Goal: Task Accomplishment & Management: Complete application form

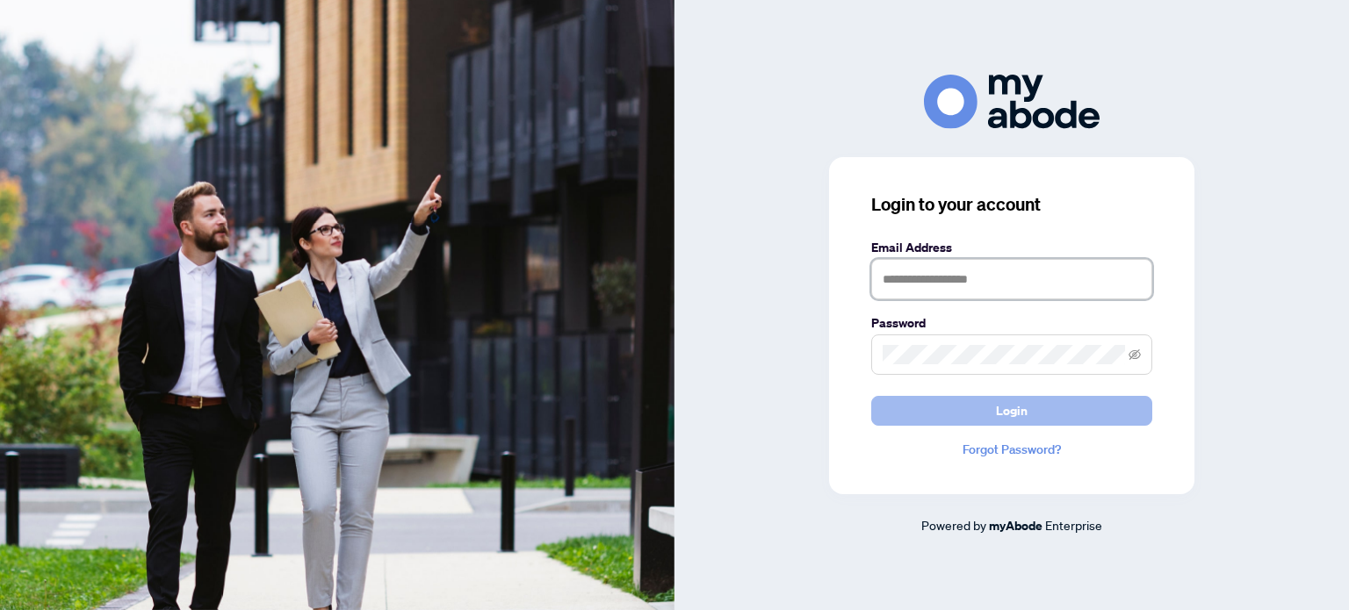
type input "**********"
click at [1026, 414] on span "Login" at bounding box center [1012, 411] width 32 height 28
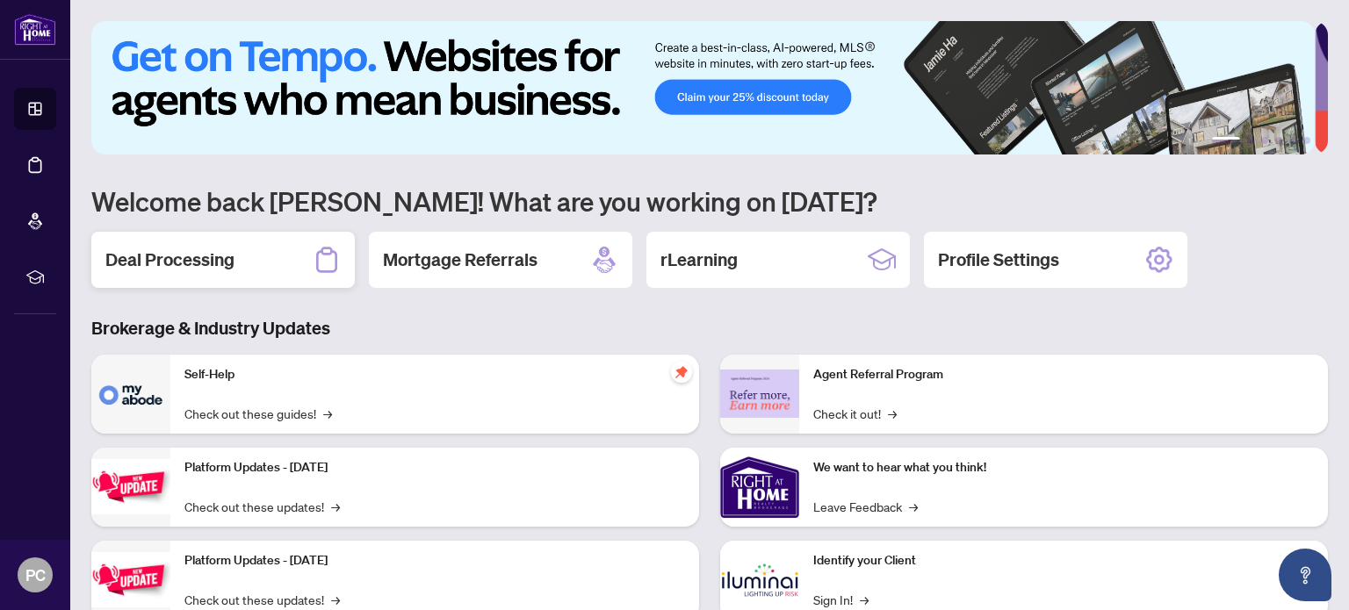
click at [166, 257] on h2 "Deal Processing" at bounding box center [169, 260] width 129 height 25
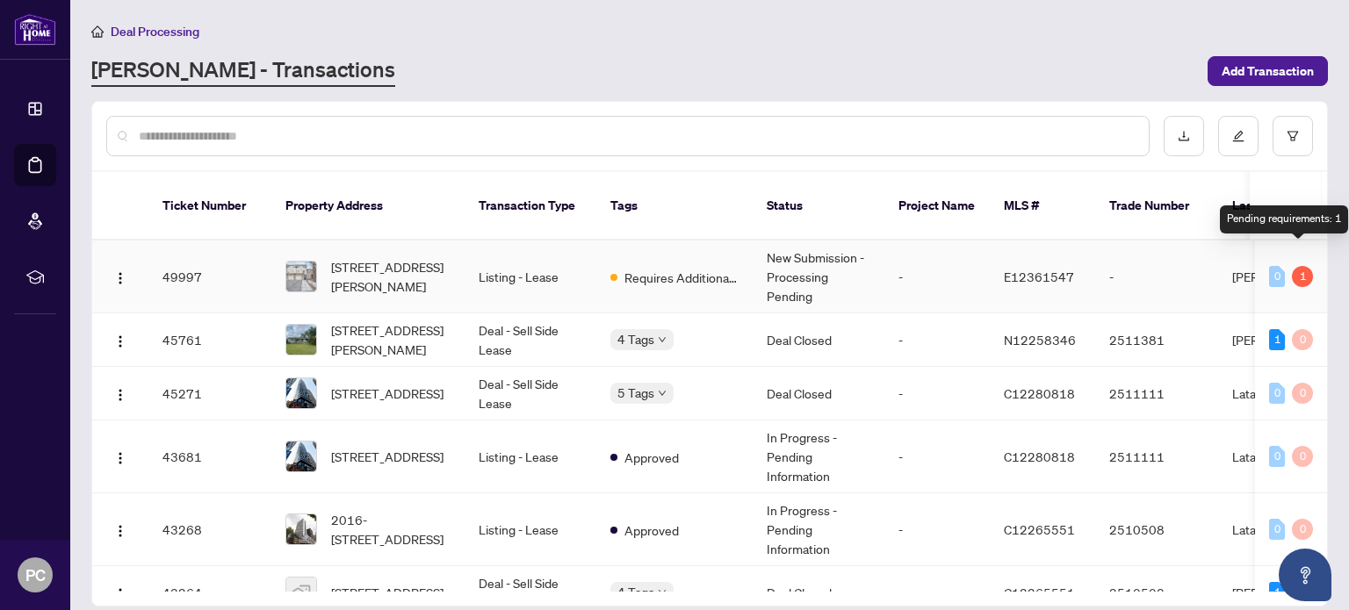
click at [1292, 266] on div "1" at bounding box center [1302, 276] width 21 height 21
click at [799, 259] on td "New Submission - Processing Pending" at bounding box center [819, 277] width 132 height 73
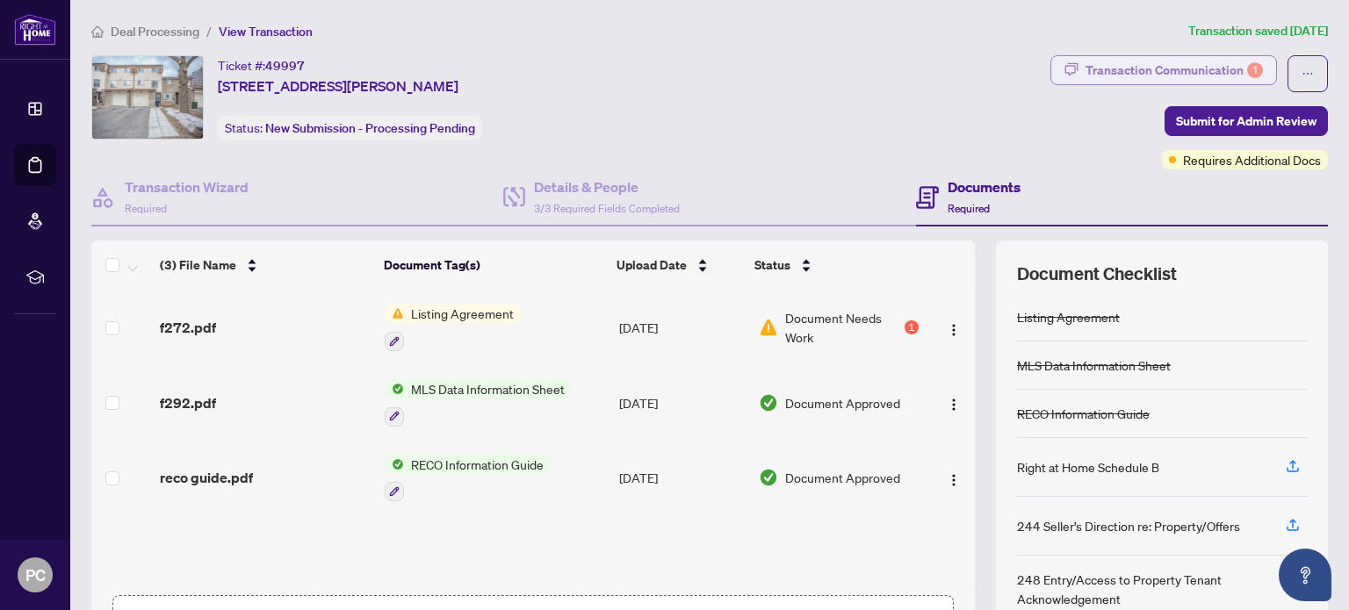
click at [1190, 70] on div "Transaction Communication 1" at bounding box center [1174, 70] width 177 height 28
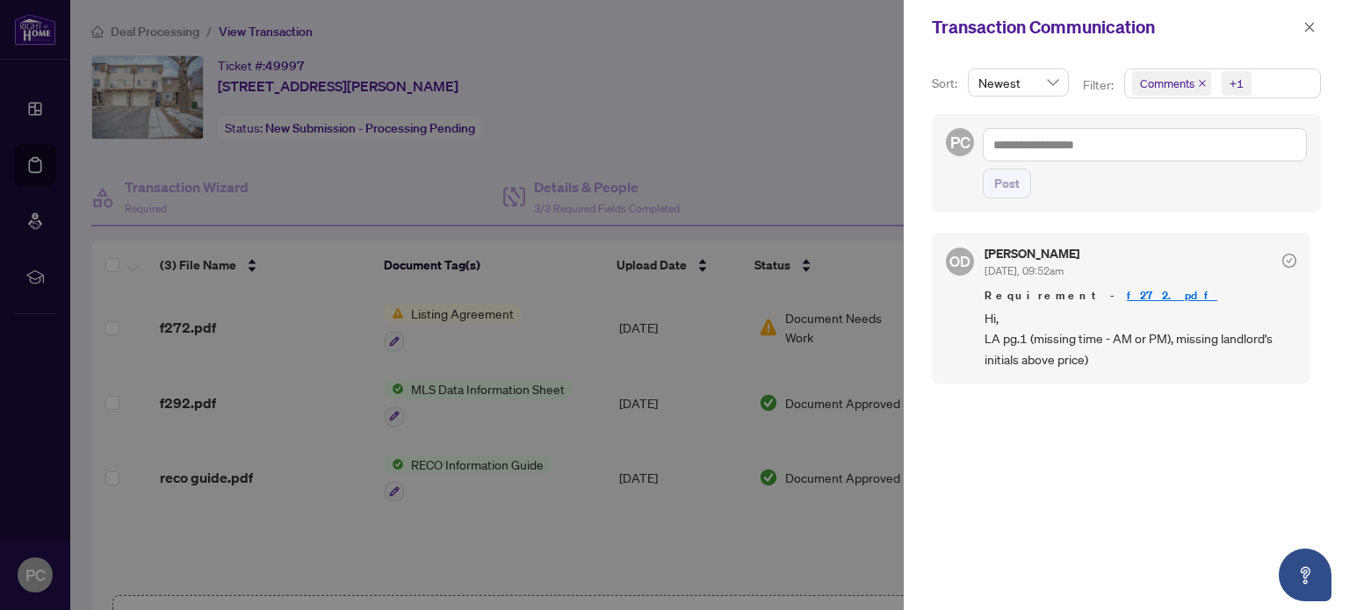
click at [563, 326] on div at bounding box center [674, 305] width 1349 height 610
click at [1310, 25] on icon "close" at bounding box center [1309, 27] width 12 height 12
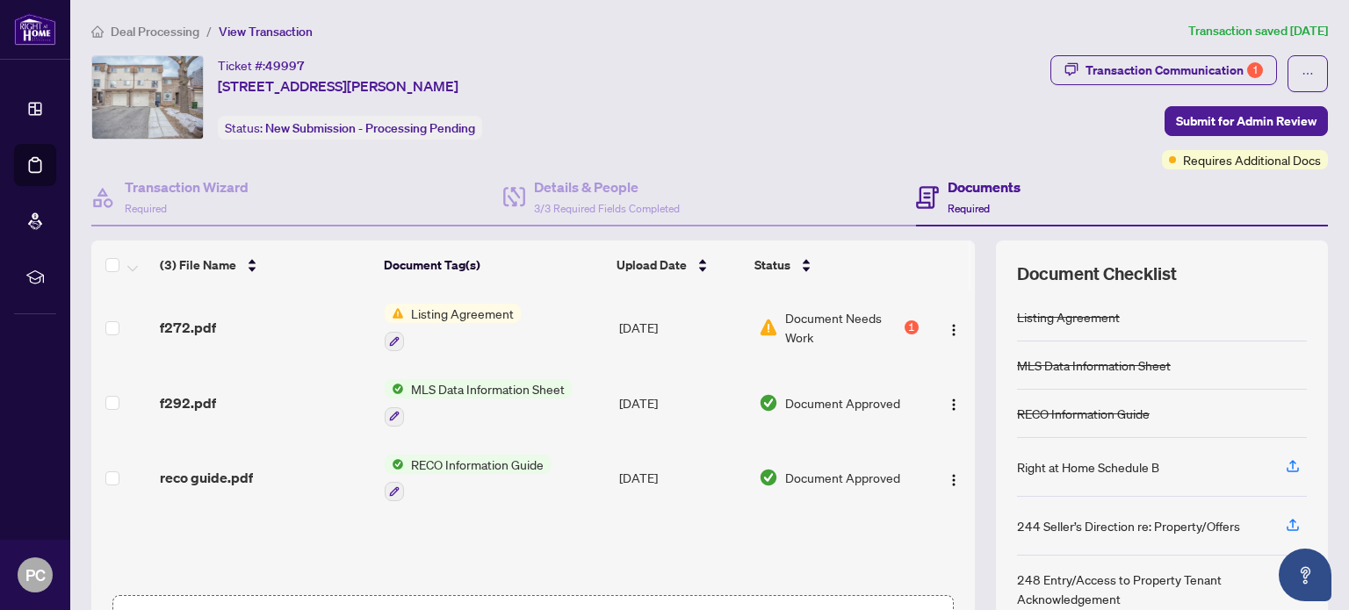
click at [536, 324] on td "Listing Agreement" at bounding box center [495, 328] width 235 height 76
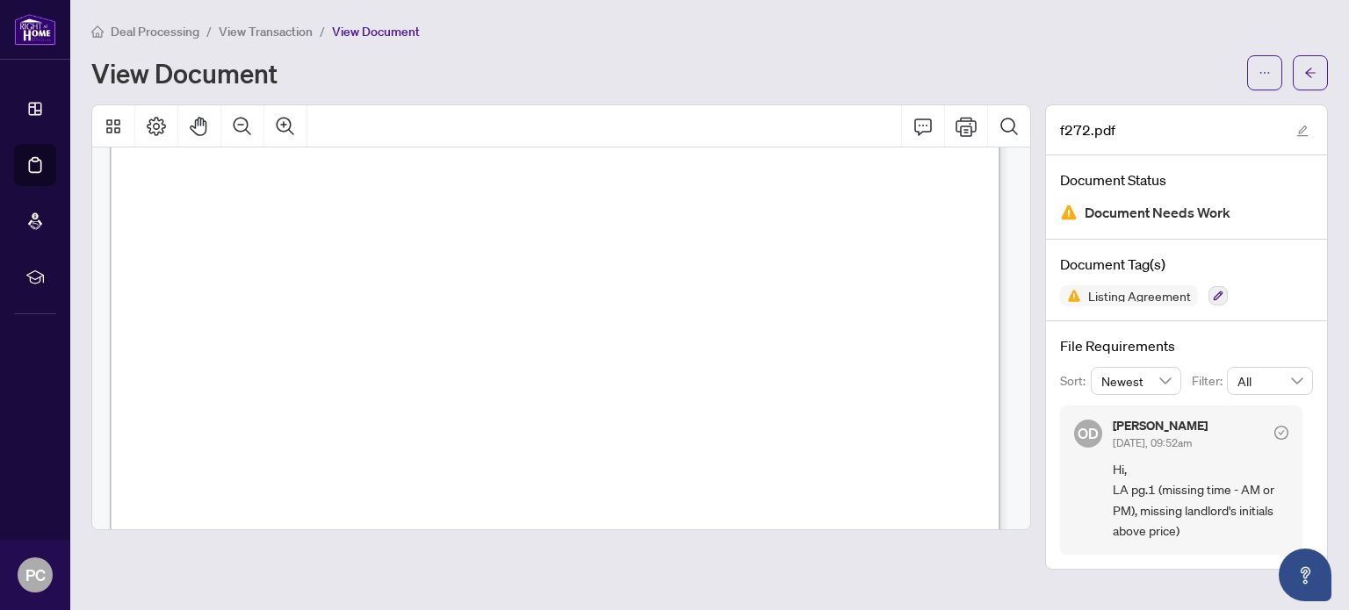
scroll to position [176, 0]
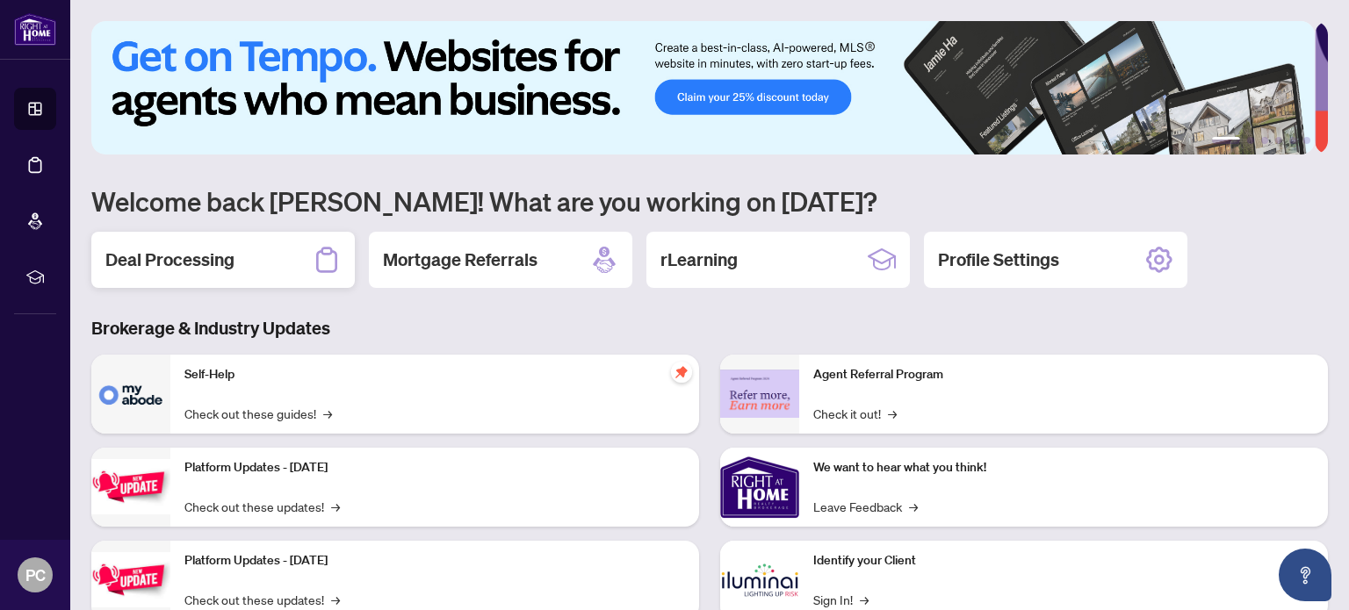
click at [169, 259] on h2 "Deal Processing" at bounding box center [169, 260] width 129 height 25
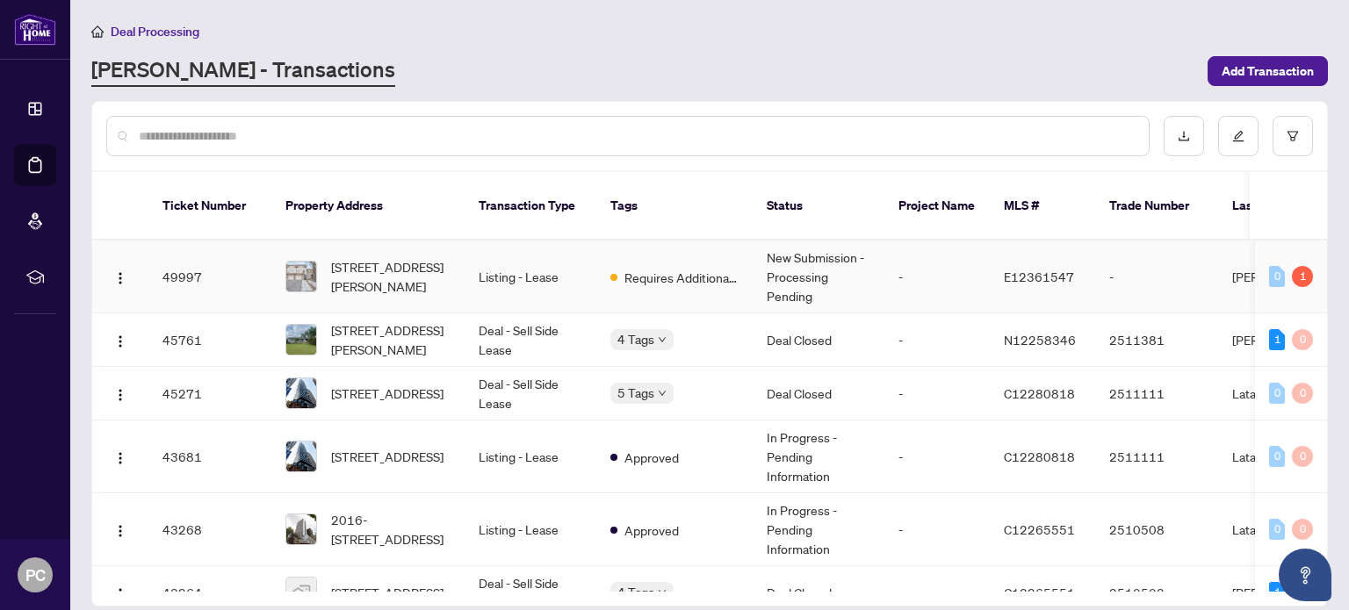
click at [480, 264] on td "Listing - Lease" at bounding box center [531, 277] width 132 height 73
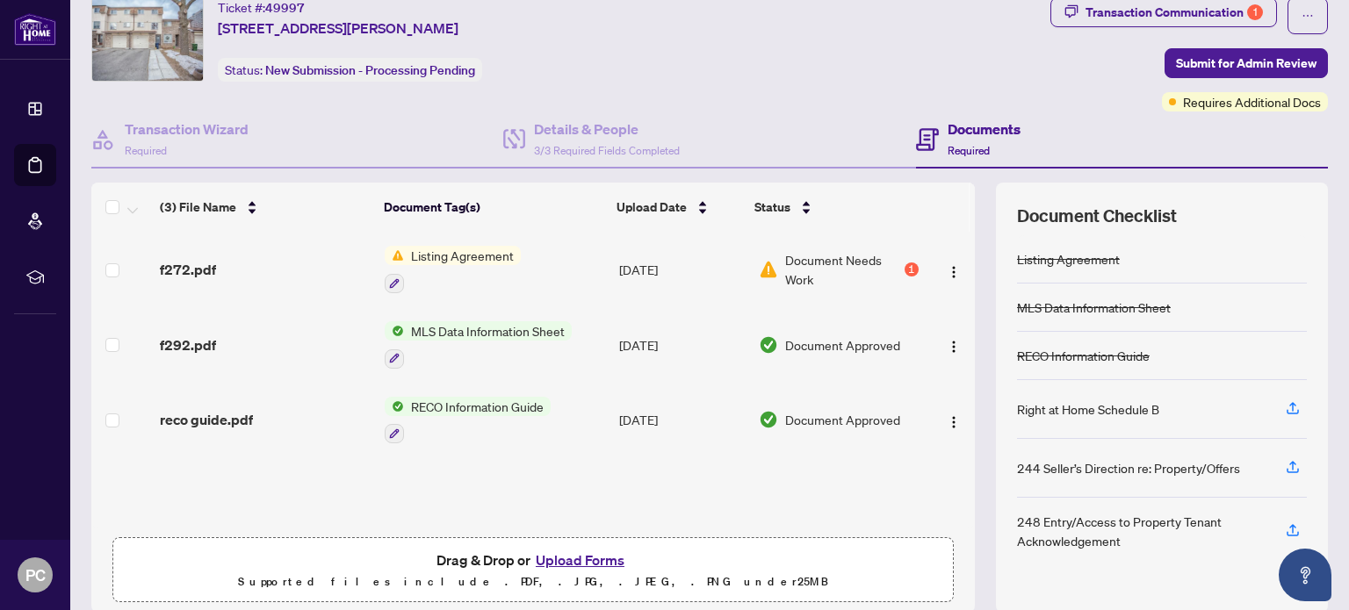
scroll to position [123, 0]
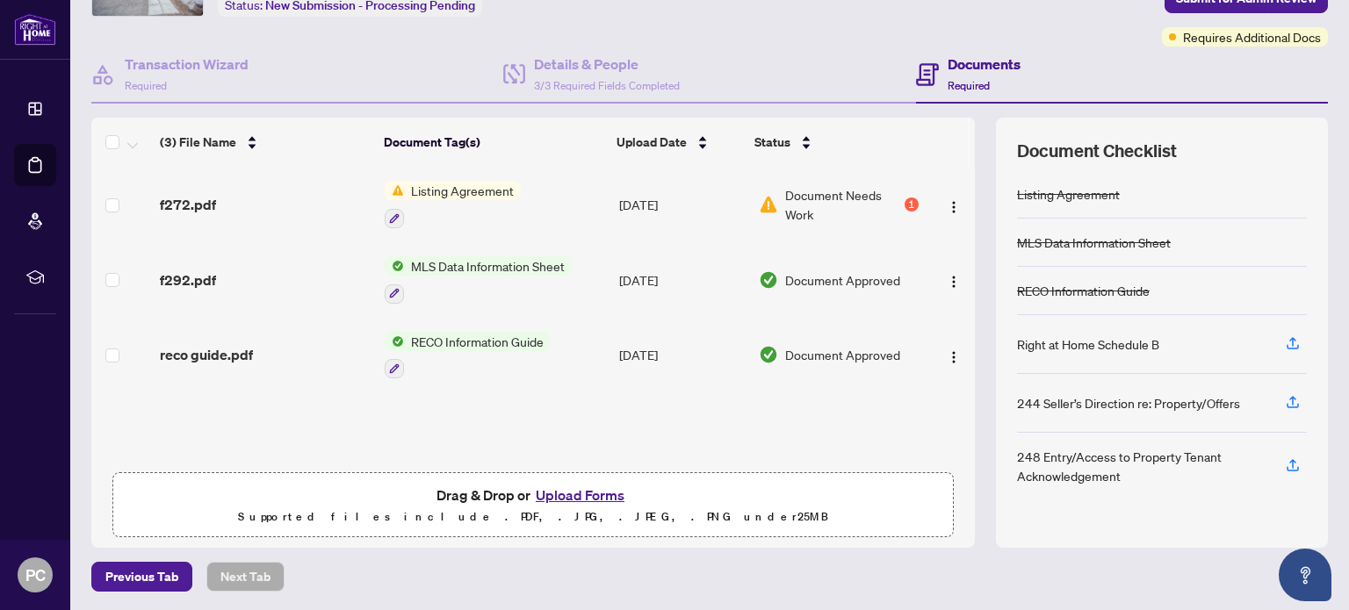
click at [576, 491] on button "Upload Forms" at bounding box center [579, 495] width 99 height 23
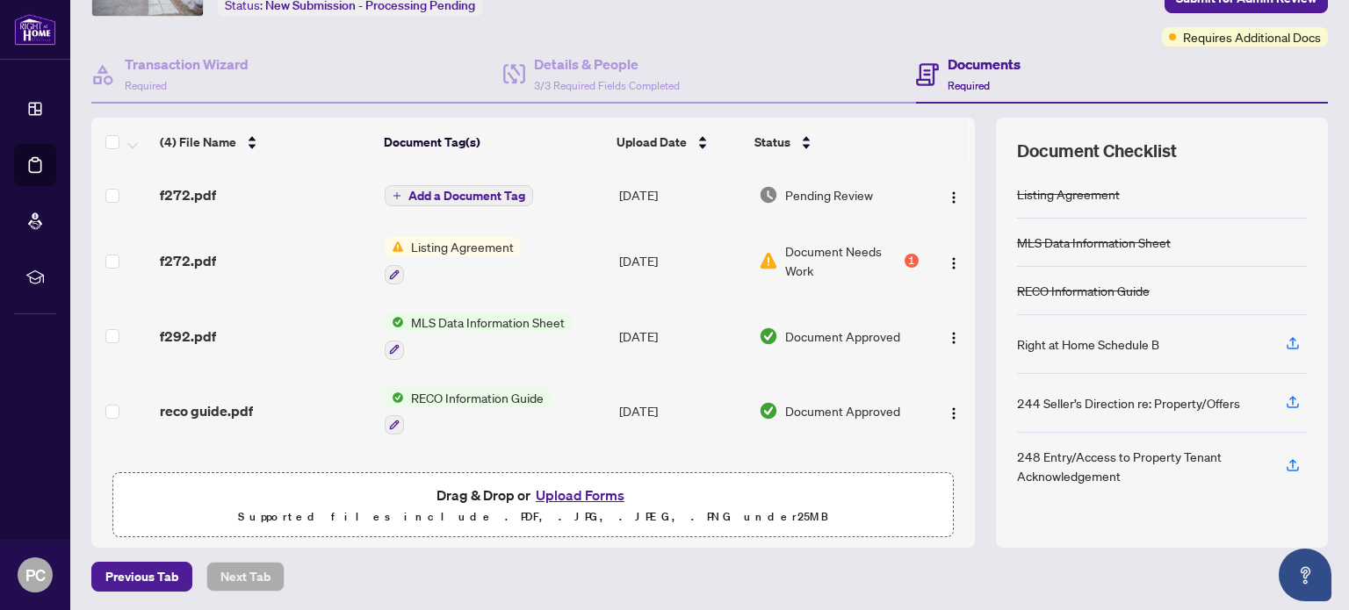
click at [803, 186] on span "Pending Review" at bounding box center [829, 194] width 88 height 19
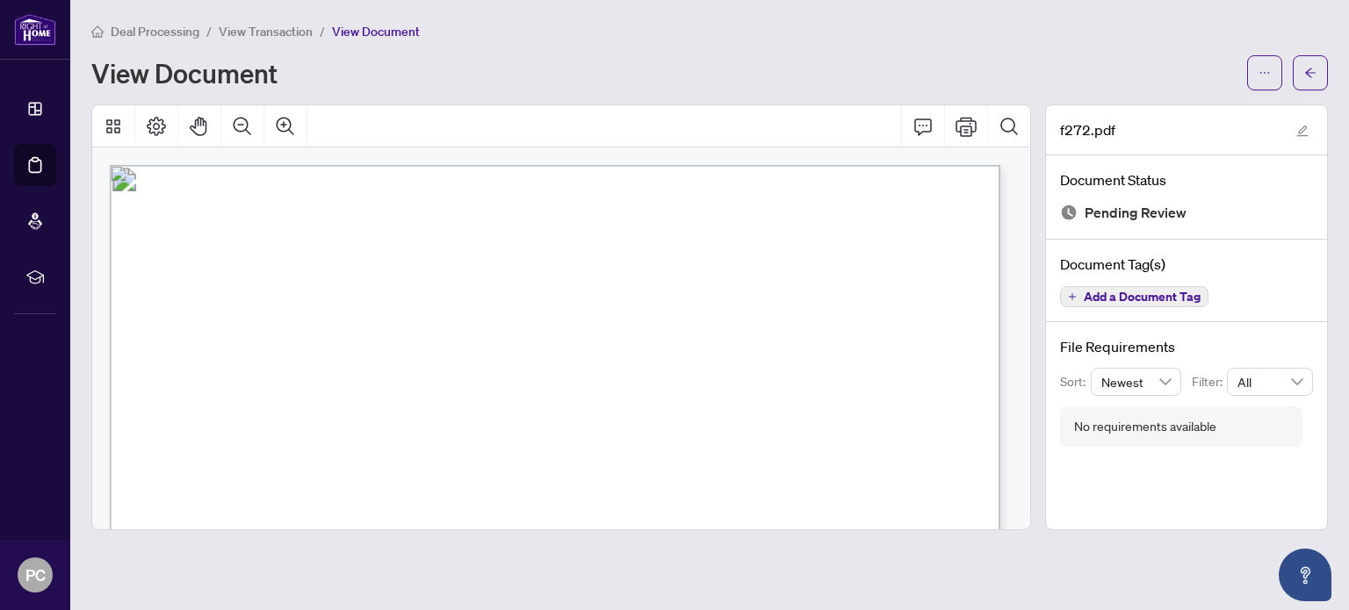
click at [756, 242] on span "Landlord Designated Representation Agreement" at bounding box center [569, 253] width 395 height 23
click at [1319, 65] on button "button" at bounding box center [1310, 72] width 35 height 35
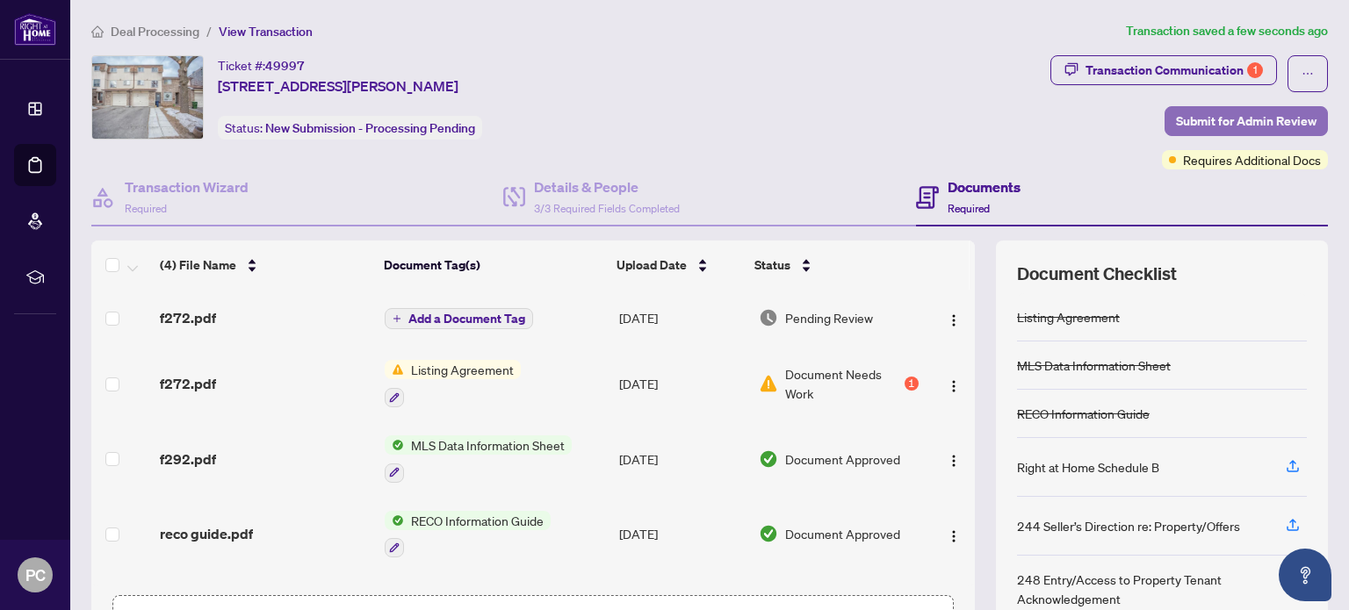
click at [1245, 119] on span "Submit for Admin Review" at bounding box center [1246, 121] width 141 height 28
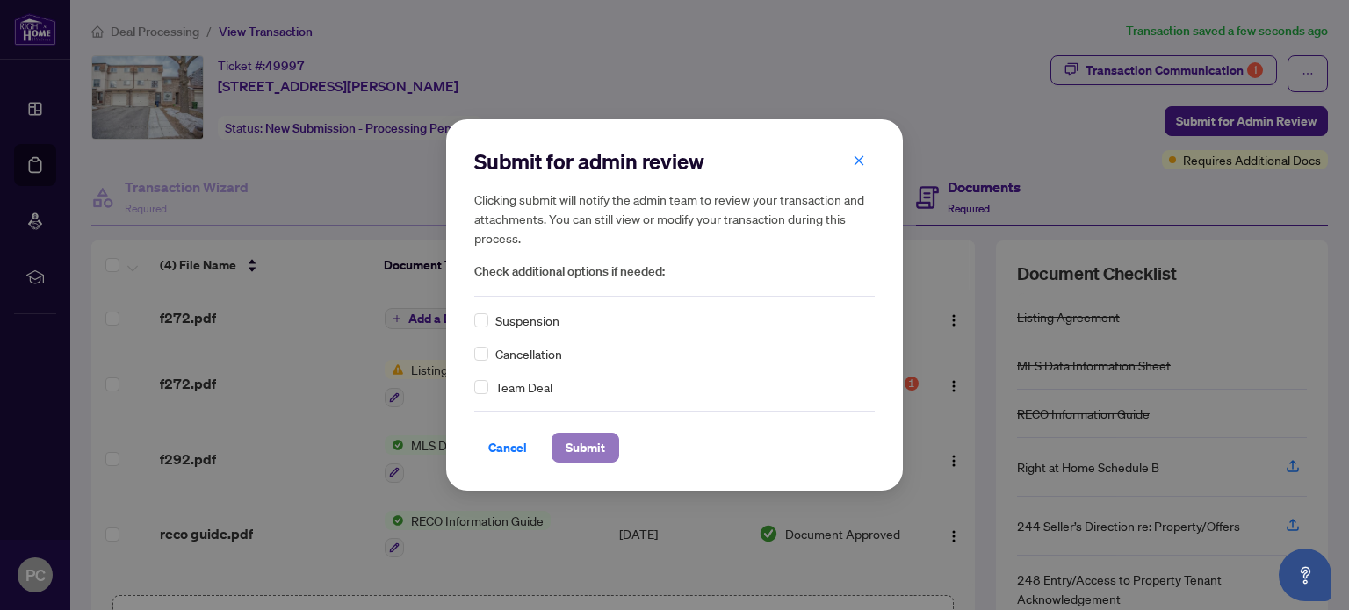
click at [597, 451] on span "Submit" at bounding box center [586, 448] width 40 height 28
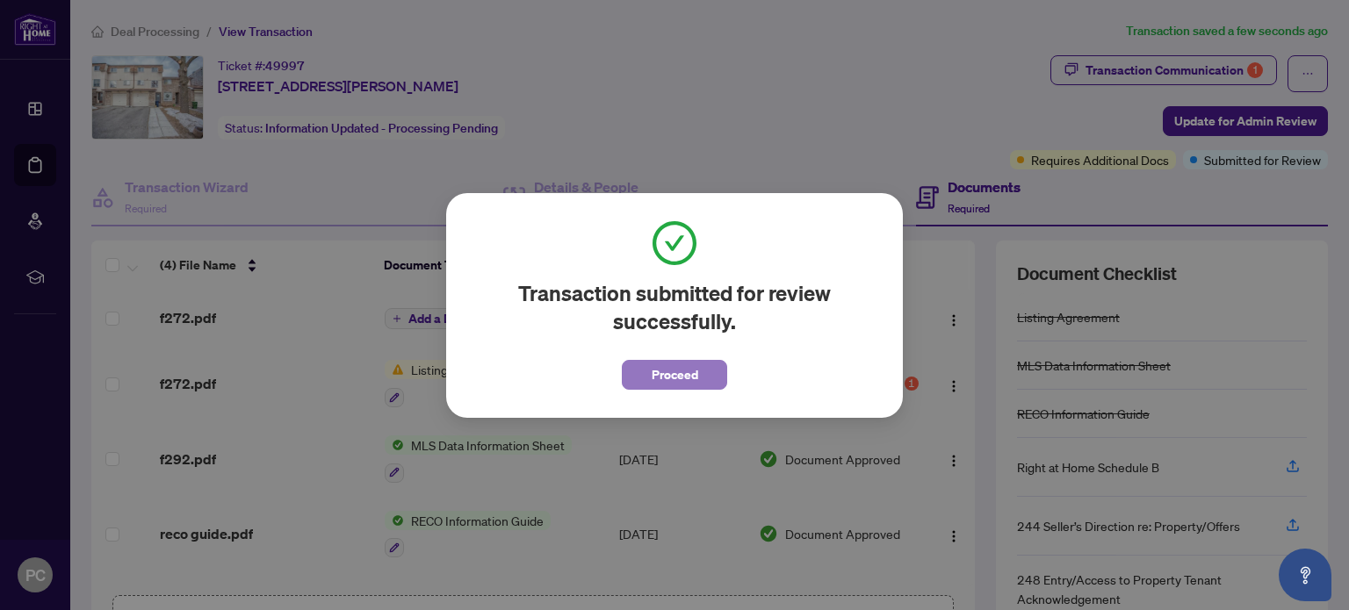
click at [706, 380] on button "Proceed" at bounding box center [674, 375] width 105 height 30
